Goal: Navigation & Orientation: Find specific page/section

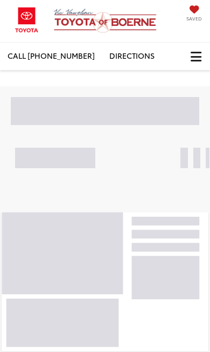
click at [200, 57] on span "Click to show site navigation" at bounding box center [196, 57] width 11 height 1
click at [191, 57] on span "Click to show site navigation" at bounding box center [196, 57] width 11 height 1
click at [194, 57] on span "Click to show site navigation" at bounding box center [196, 57] width 11 height 1
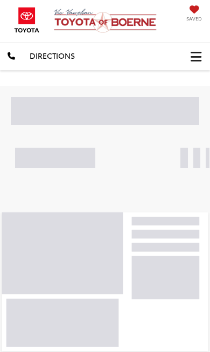
click at [191, 57] on span "Click to show site navigation" at bounding box center [196, 57] width 11 height 1
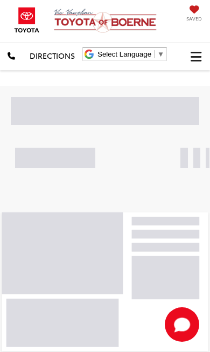
click at [199, 57] on span "Click to show site navigation" at bounding box center [196, 57] width 11 height 1
click at [195, 57] on span "Click to show site navigation" at bounding box center [196, 57] width 11 height 1
click at [204, 51] on button "Click to show site navigation" at bounding box center [196, 56] width 28 height 27
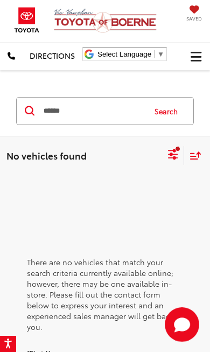
click at [196, 57] on span "Click to show site navigation" at bounding box center [196, 57] width 11 height 1
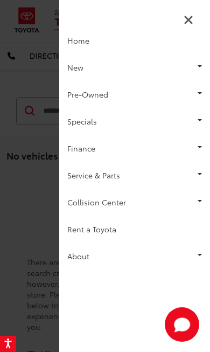
click at [84, 96] on link "Pre-Owned" at bounding box center [134, 94] width 151 height 27
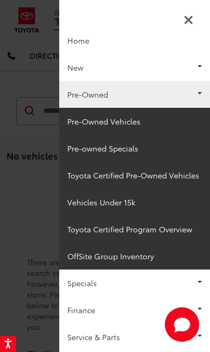
click at [84, 126] on link "Pre-Owned Vehicles" at bounding box center [134, 121] width 151 height 27
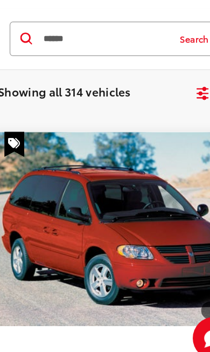
click at [156, 85] on button "Search" at bounding box center [168, 81] width 49 height 27
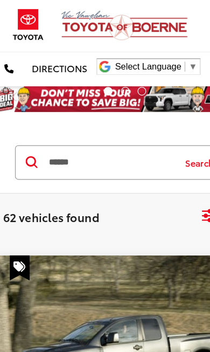
click at [82, 131] on input "*****" at bounding box center [94, 132] width 102 height 26
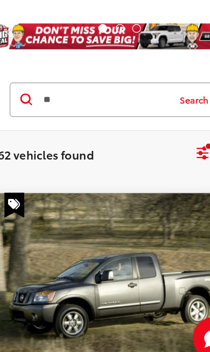
type input "*"
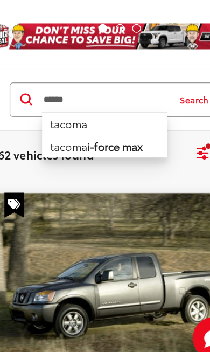
type input "******"
click at [163, 117] on button "Search" at bounding box center [168, 130] width 49 height 27
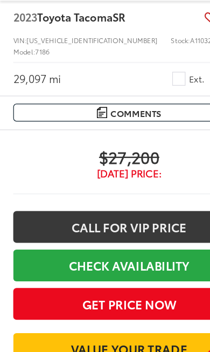
scroll to position [2207, 0]
